Goal: Task Accomplishment & Management: Use online tool/utility

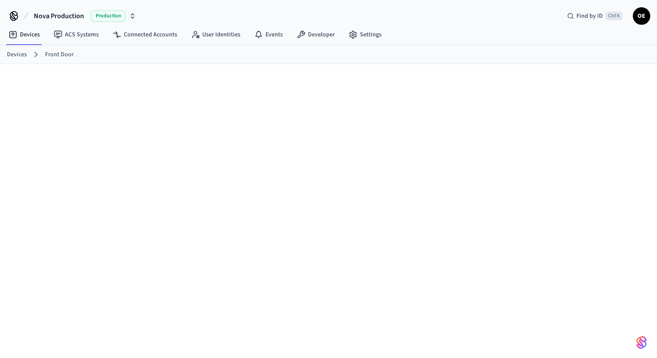
click at [61, 55] on link "Front Door" at bounding box center [59, 54] width 29 height 9
click at [29, 51] on ol "Devices Front Door" at bounding box center [332, 54] width 650 height 11
click at [16, 59] on ol "Devices Front Door" at bounding box center [332, 54] width 650 height 11
click at [16, 50] on link "Devices" at bounding box center [17, 54] width 20 height 9
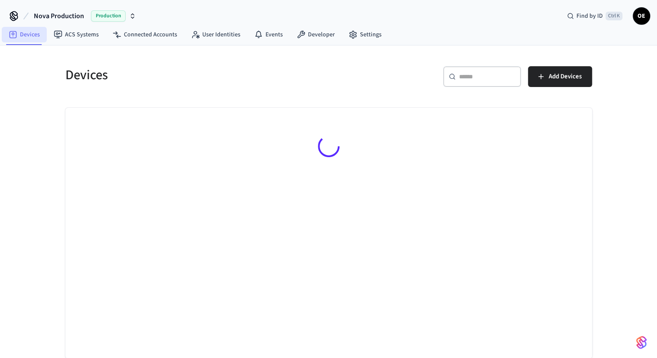
click at [41, 35] on link "Devices" at bounding box center [24, 35] width 45 height 16
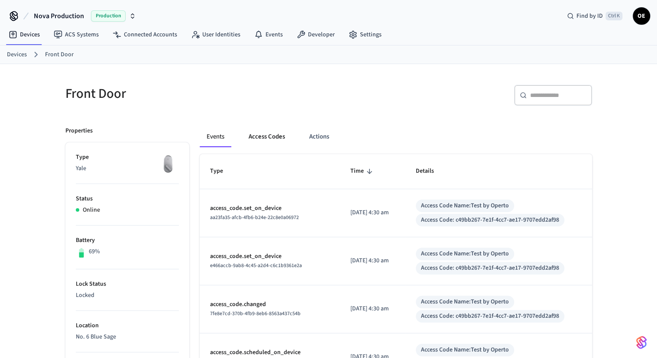
click at [277, 130] on button "Access Codes" at bounding box center [267, 136] width 50 height 21
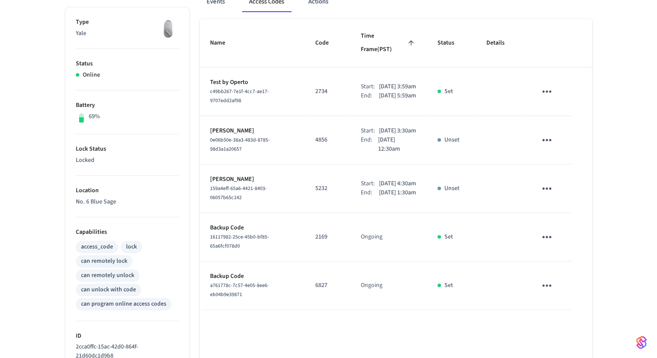
scroll to position [216, 0]
